Goal: Information Seeking & Learning: Learn about a topic

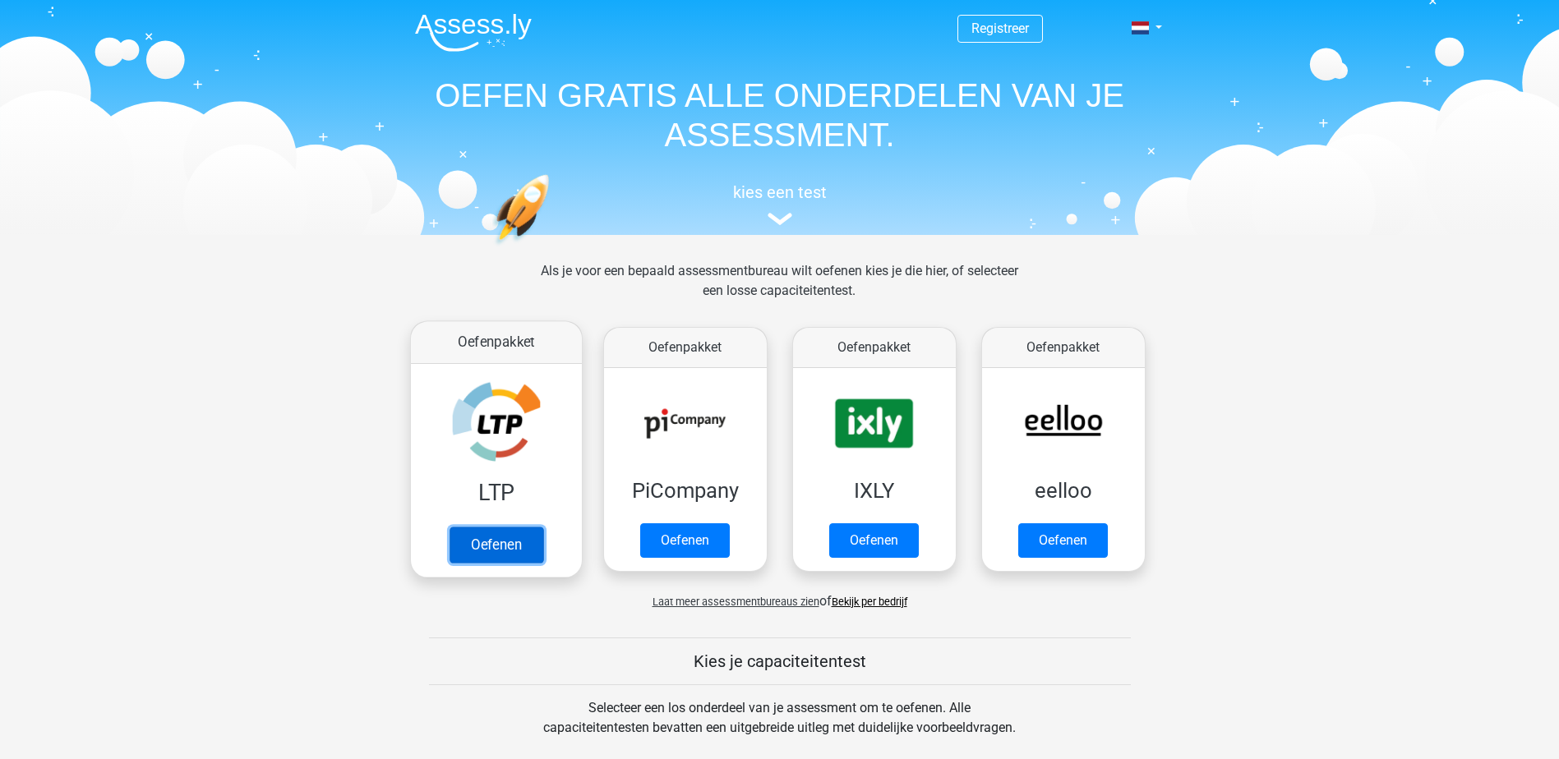
click at [488, 552] on link "Oefenen" at bounding box center [496, 545] width 94 height 36
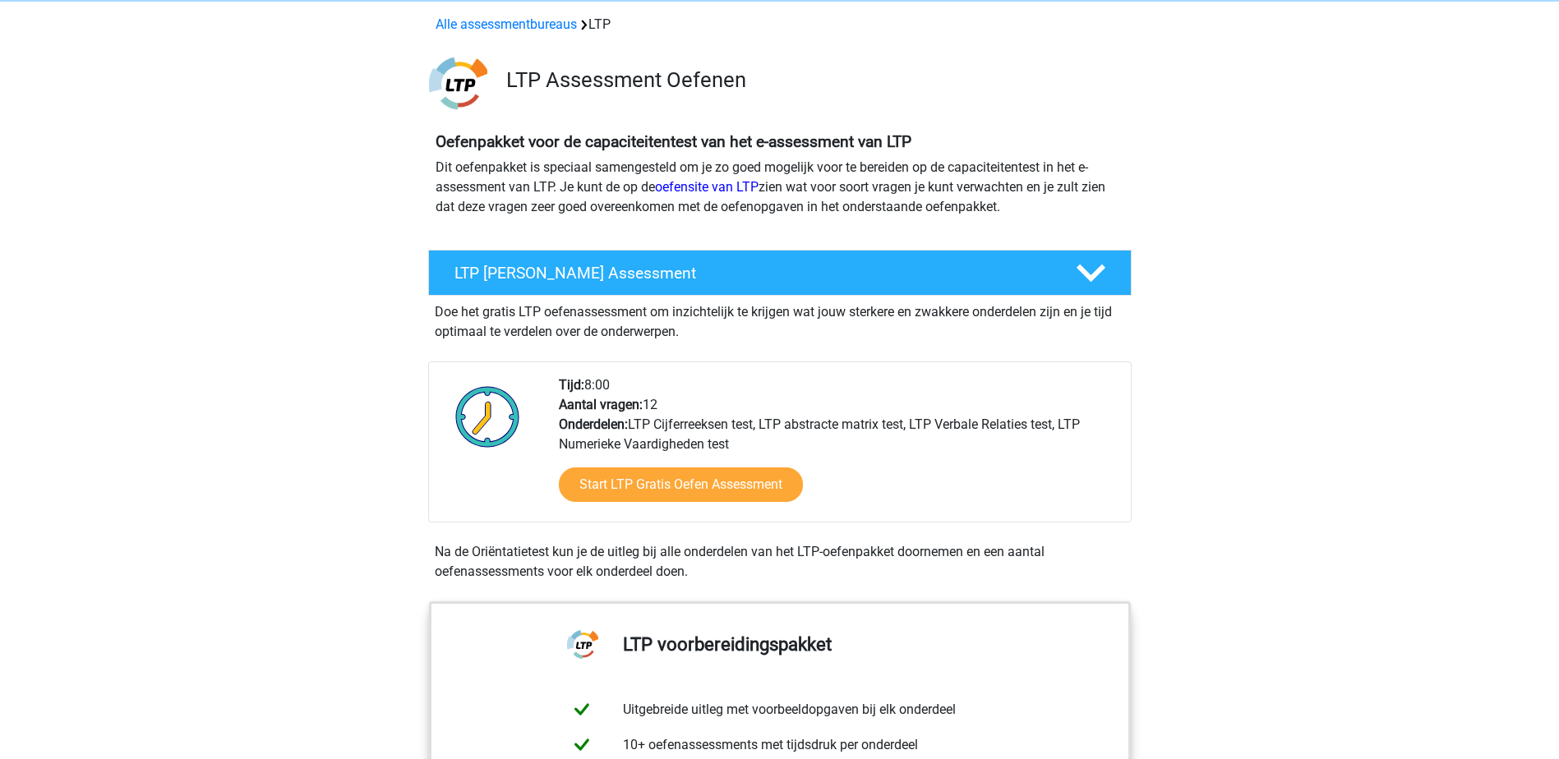
scroll to position [164, 0]
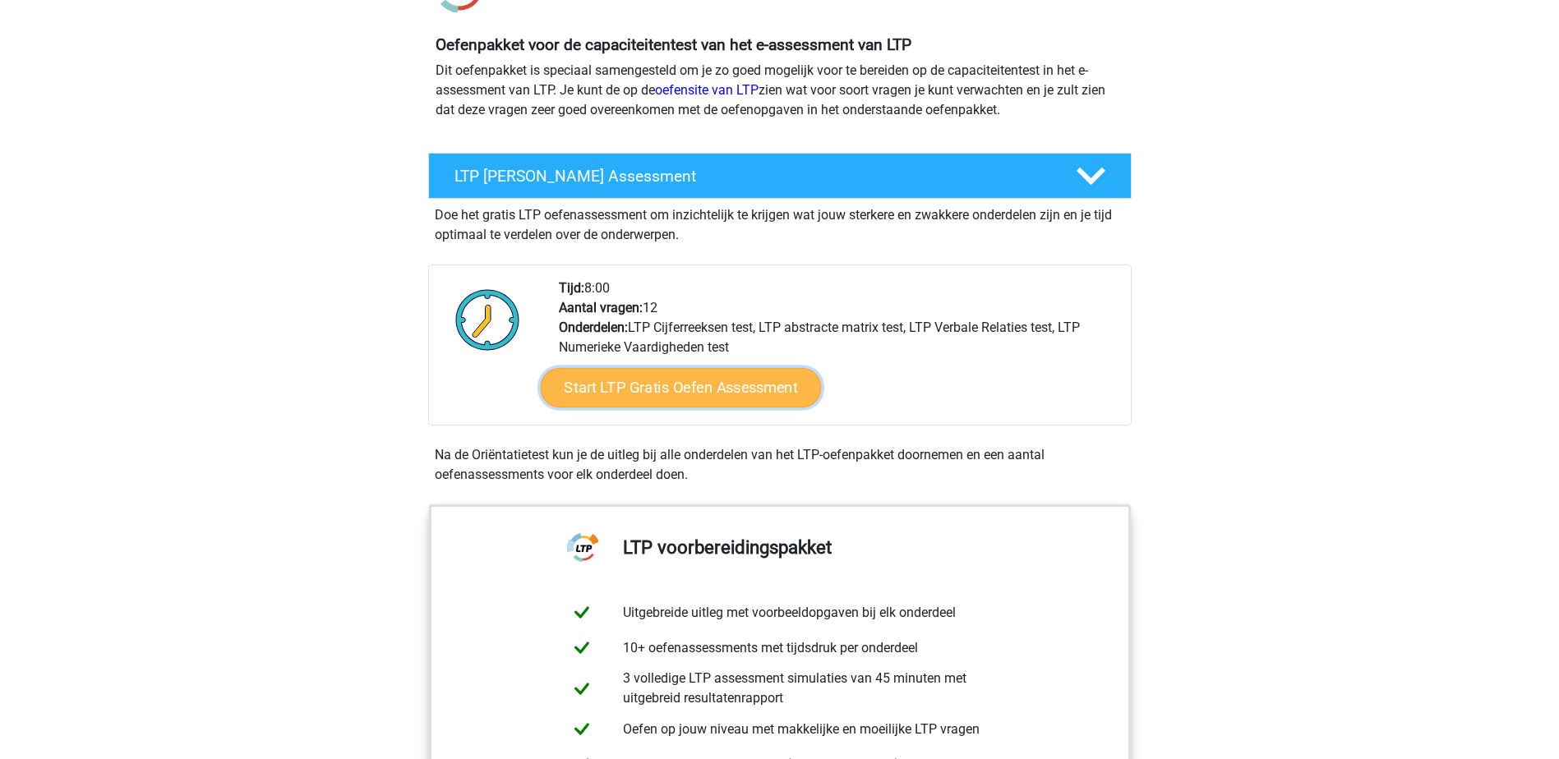
click at [684, 393] on link "Start LTP Gratis Oefen Assessment" at bounding box center [680, 387] width 281 height 39
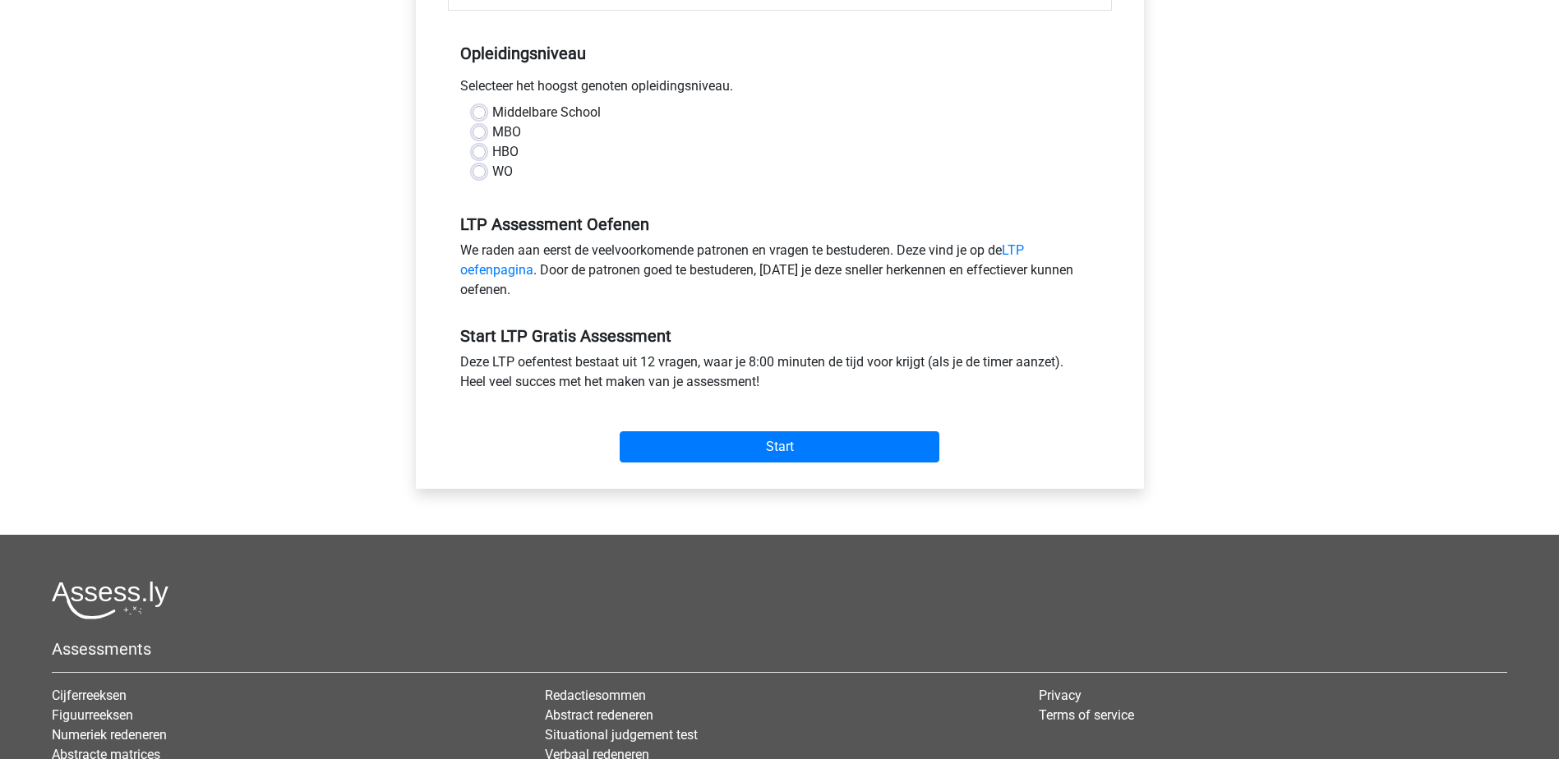
scroll to position [329, 0]
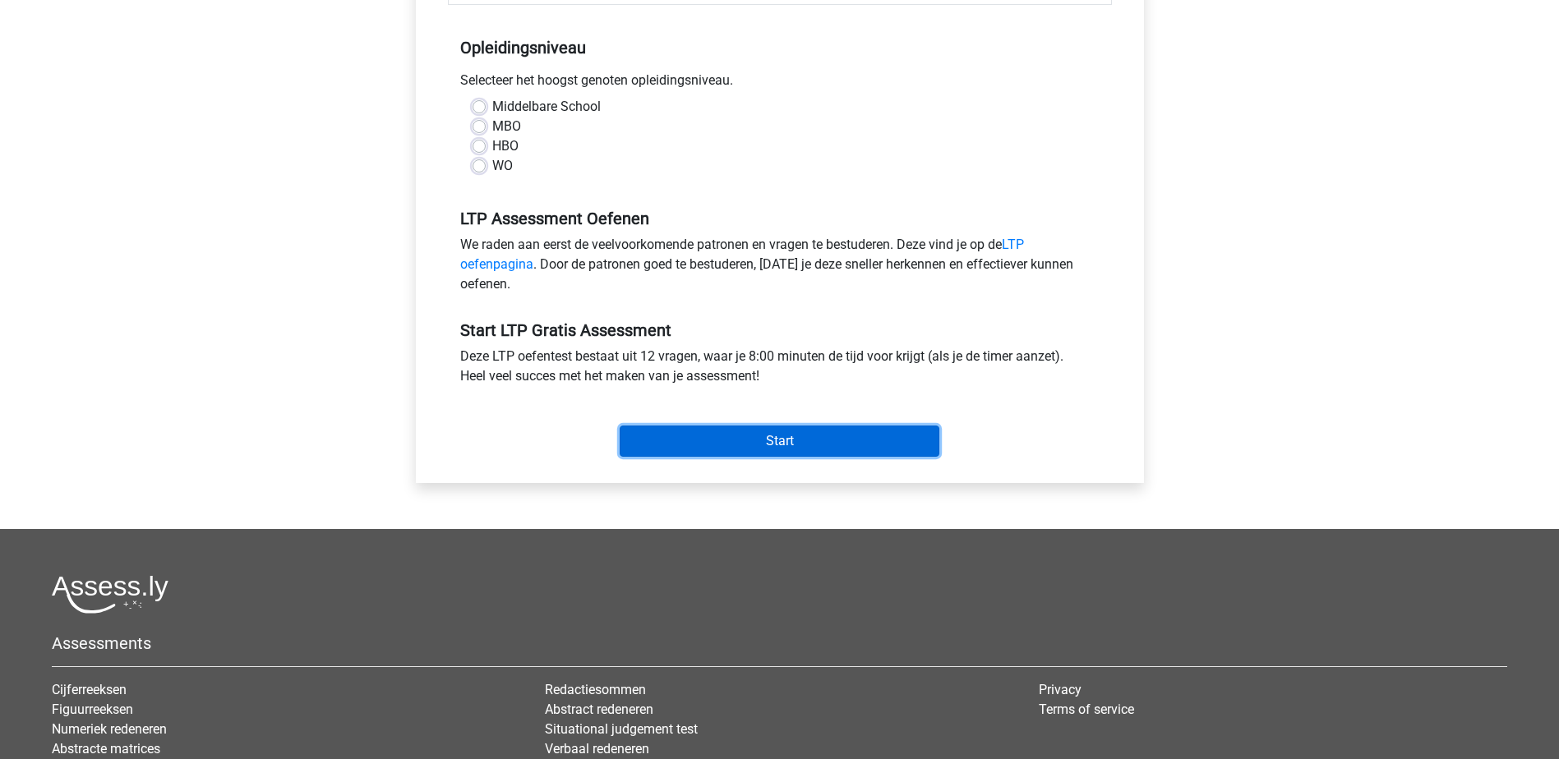
click at [734, 440] on input "Start" at bounding box center [780, 441] width 320 height 31
click at [698, 159] on div "WO" at bounding box center [779, 166] width 615 height 20
click at [492, 129] on label "MBO" at bounding box center [506, 127] width 29 height 20
click at [477, 129] on input "MBO" at bounding box center [478, 125] width 13 height 16
radio input "true"
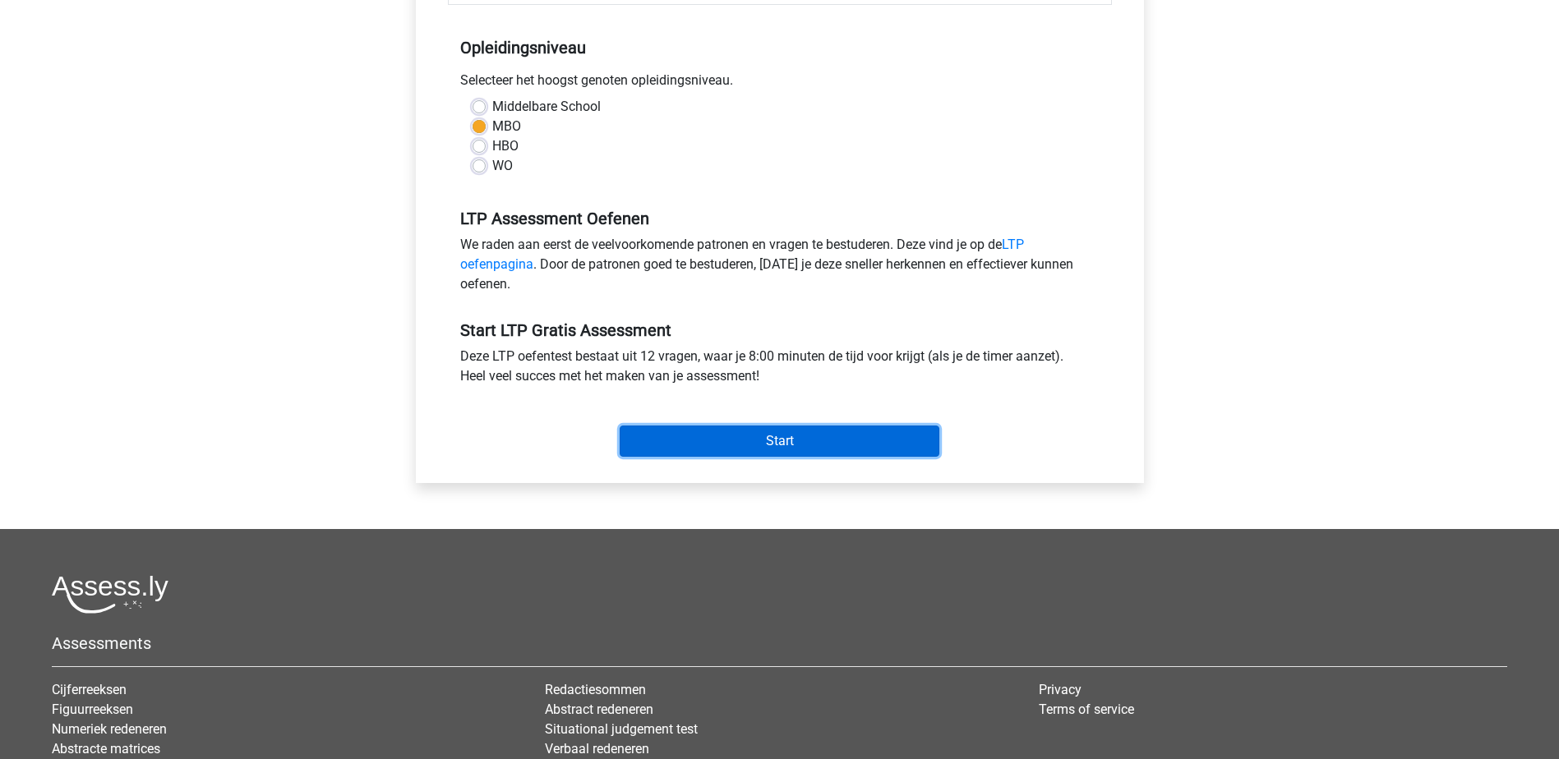
click at [751, 442] on input "Start" at bounding box center [780, 441] width 320 height 31
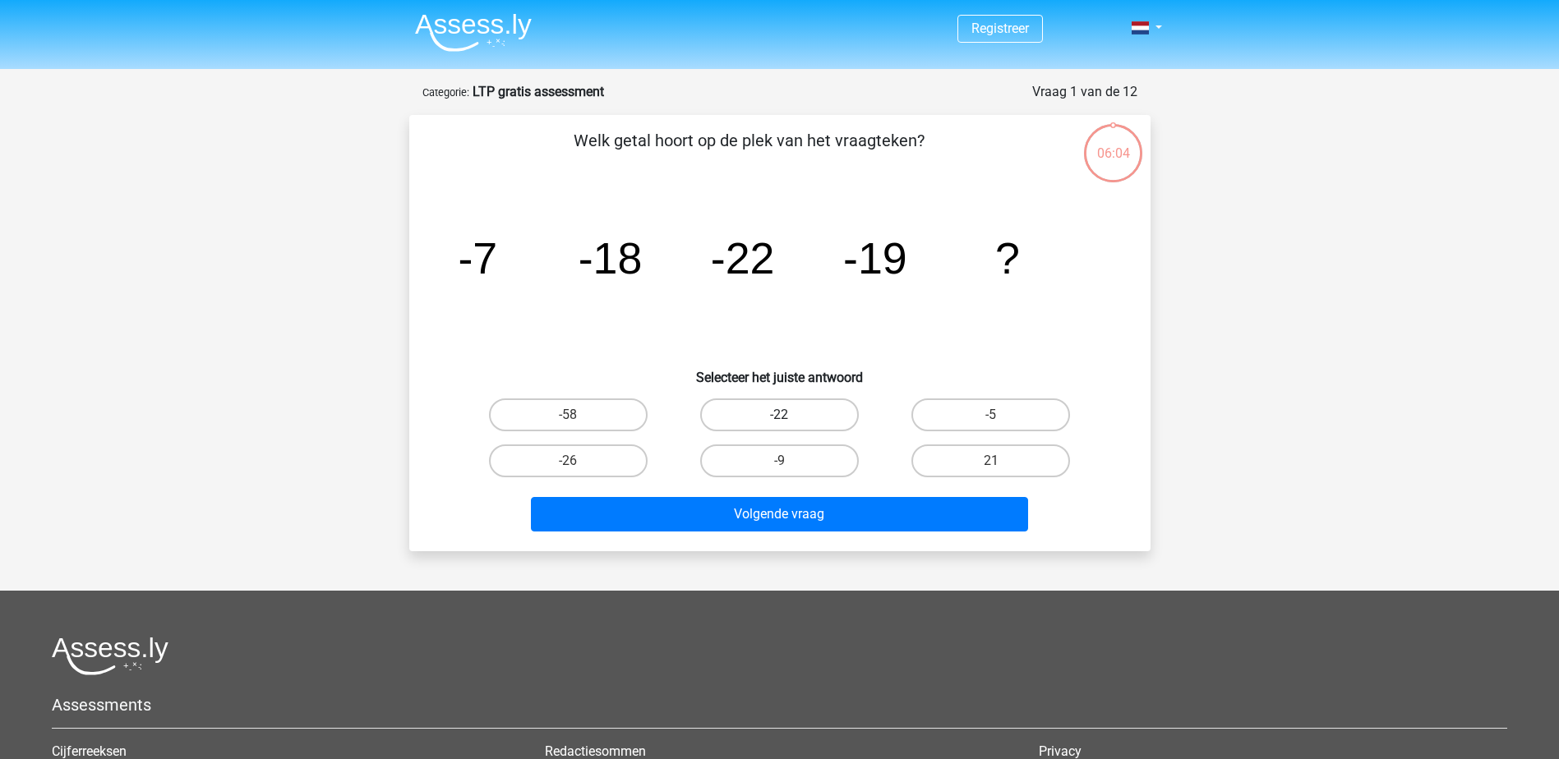
click at [772, 420] on label "-22" at bounding box center [779, 415] width 159 height 33
click at [779, 420] on input "-22" at bounding box center [784, 420] width 11 height 11
radio input "true"
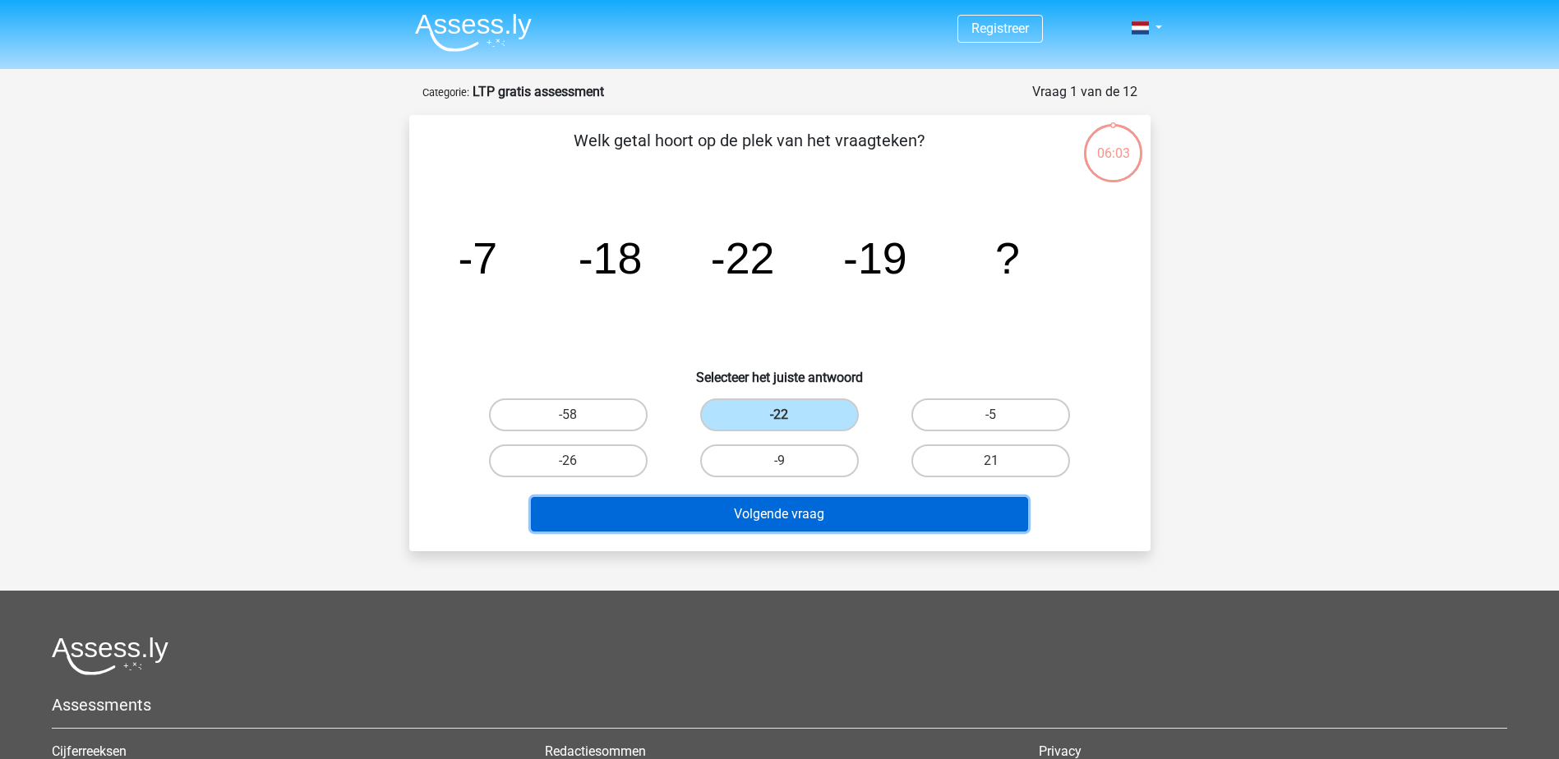
click at [779, 515] on button "Volgende vraag" at bounding box center [779, 514] width 497 height 35
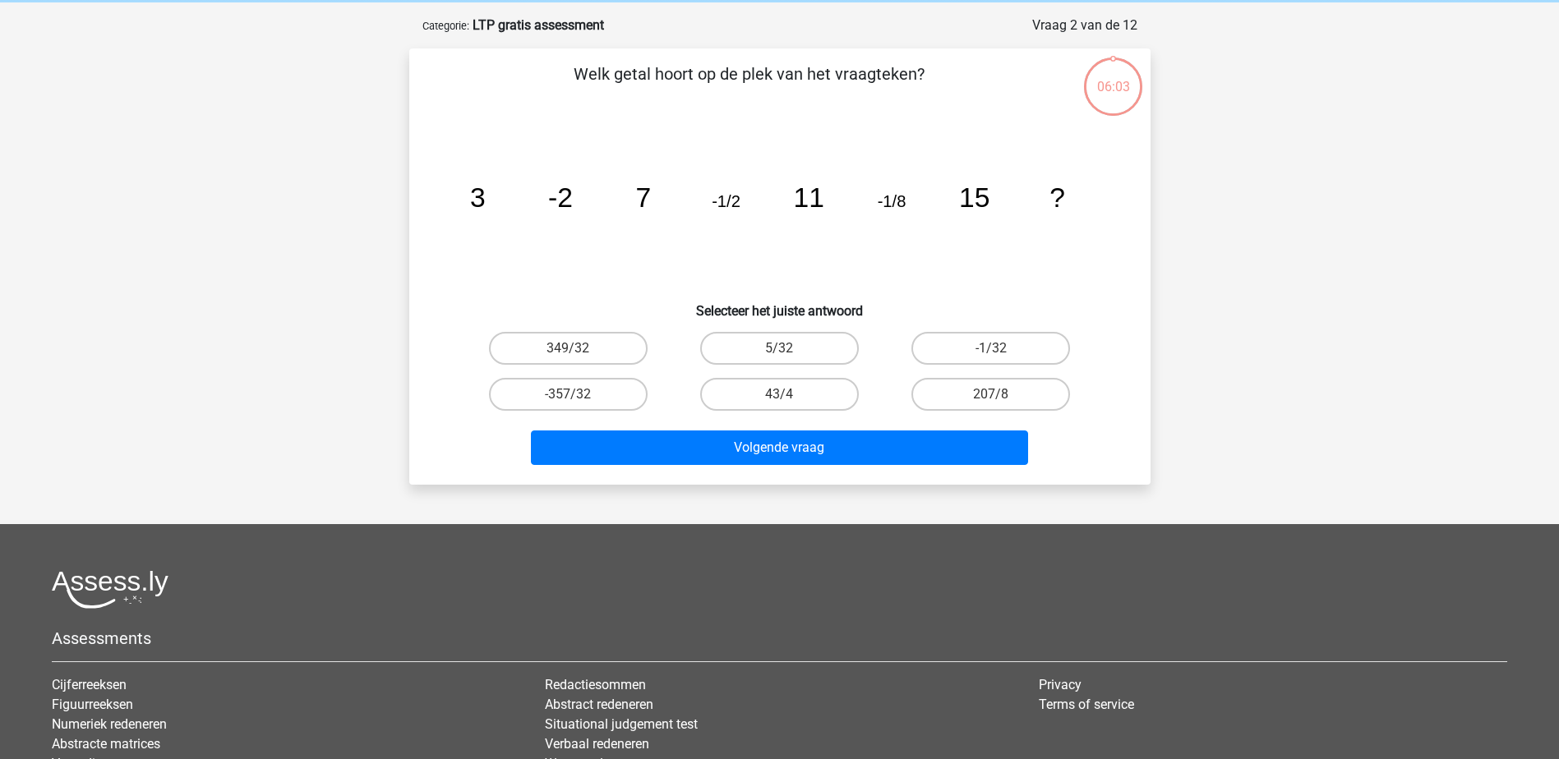
scroll to position [82, 0]
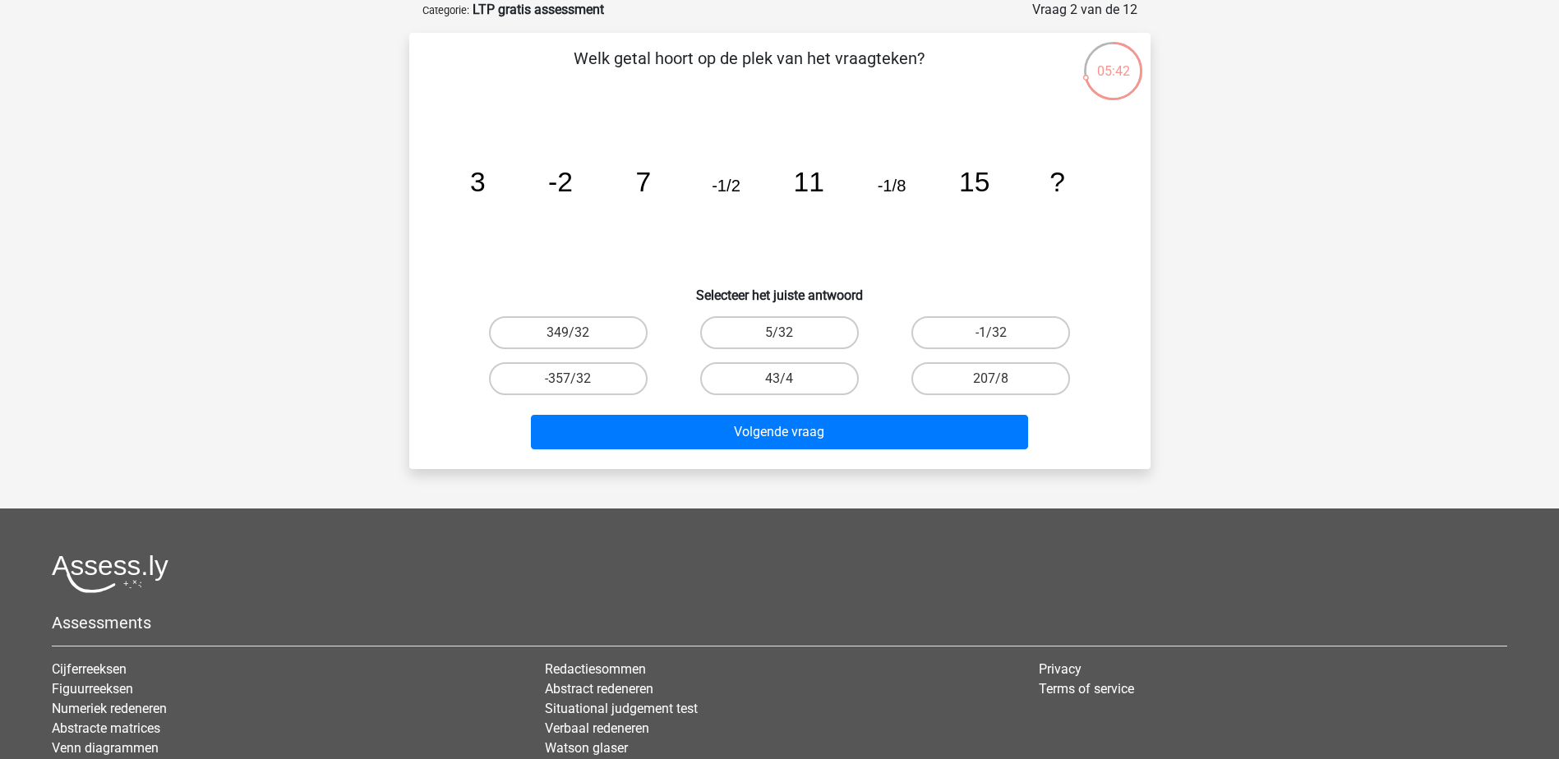
click at [779, 334] on input "5/32" at bounding box center [784, 338] width 11 height 11
radio input "true"
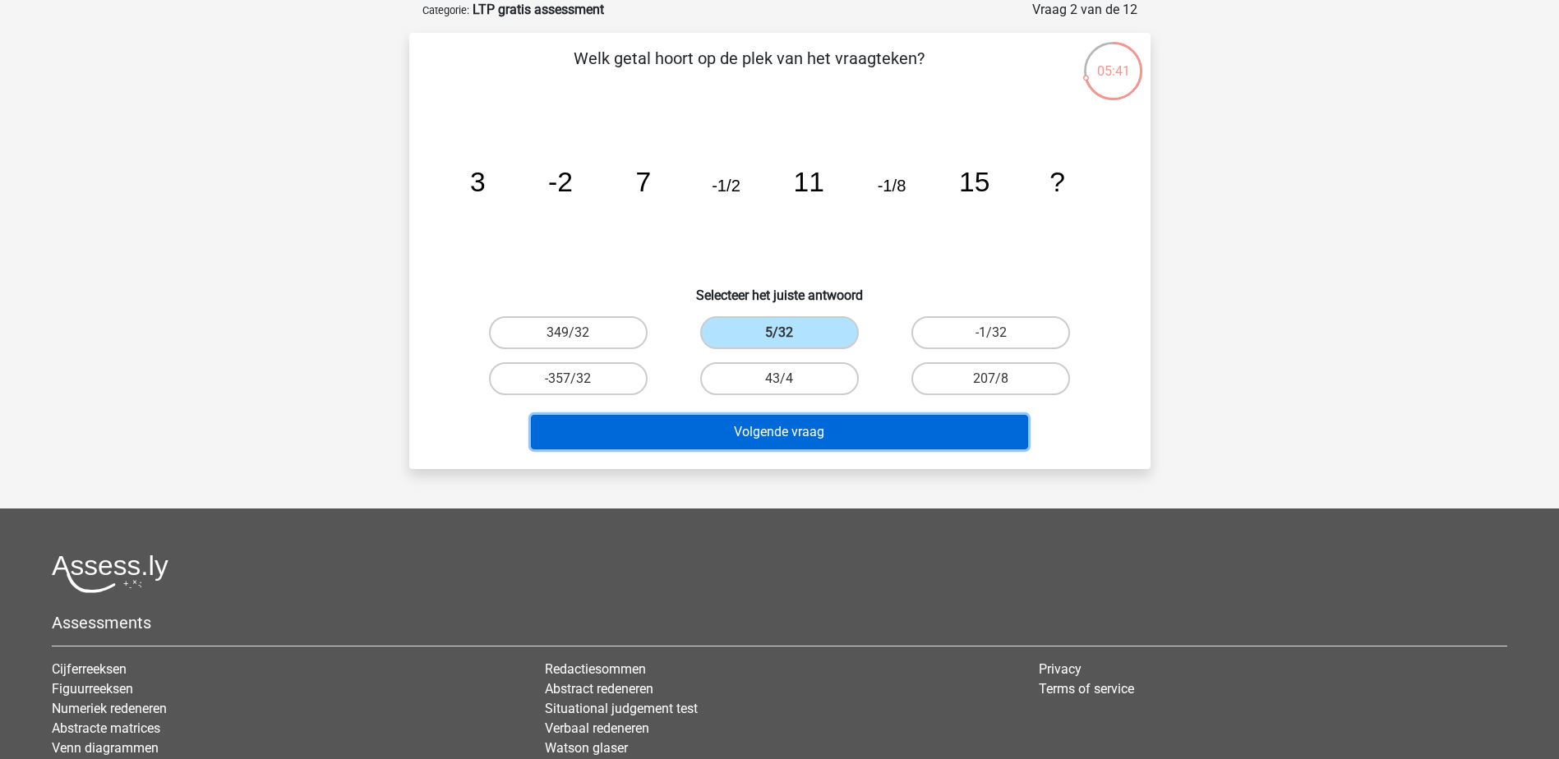
click at [780, 436] on button "Volgende vraag" at bounding box center [779, 432] width 497 height 35
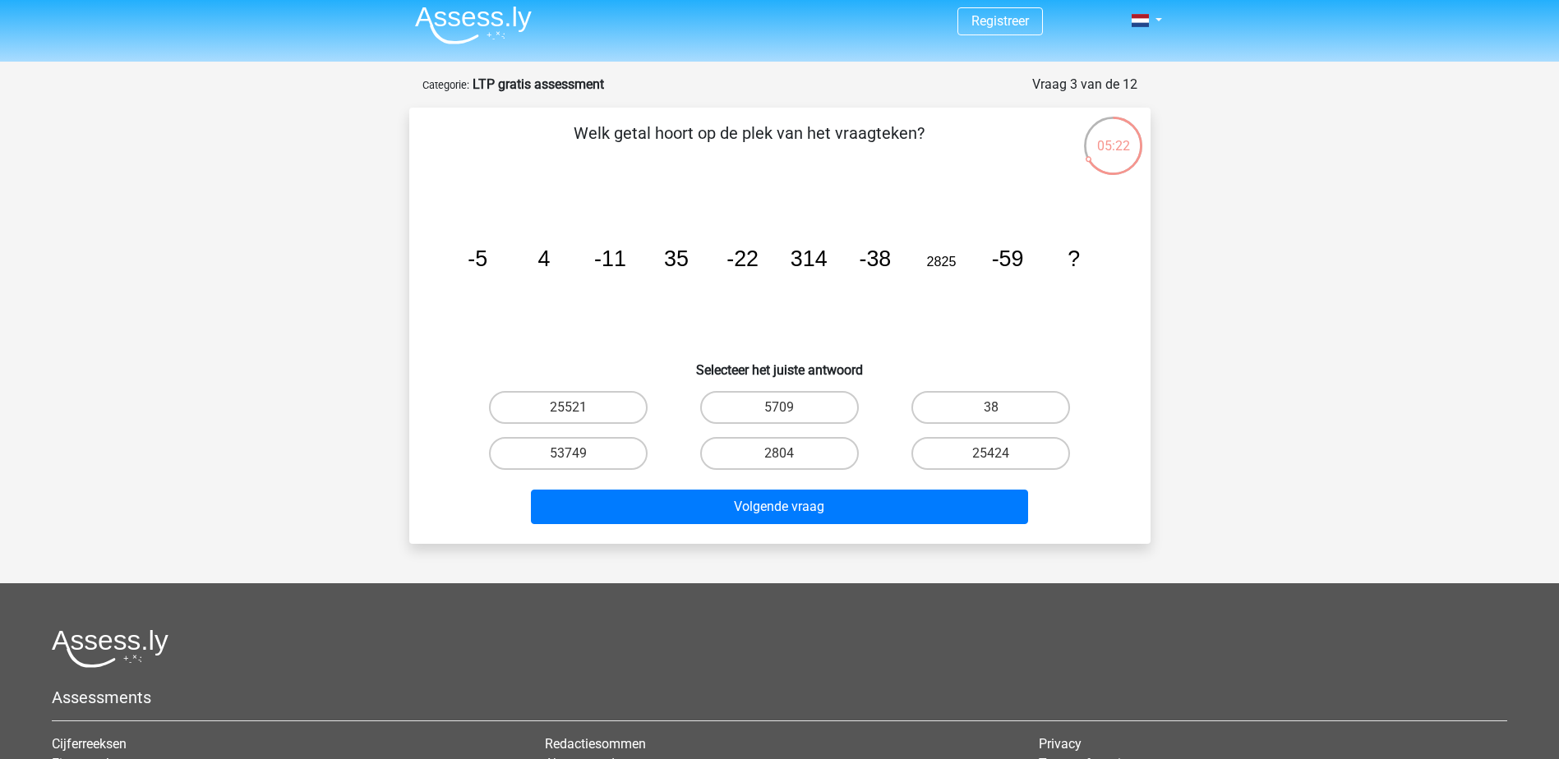
scroll to position [0, 0]
